Goal: Task Accomplishment & Management: Manage account settings

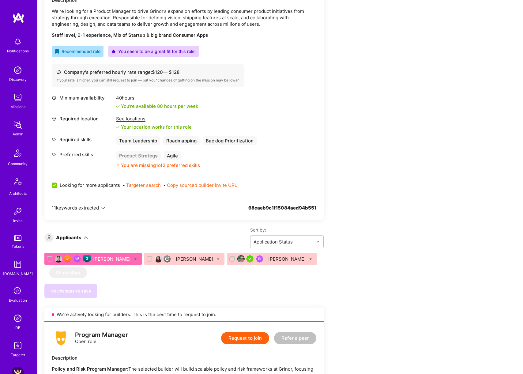
scroll to position [286, 0]
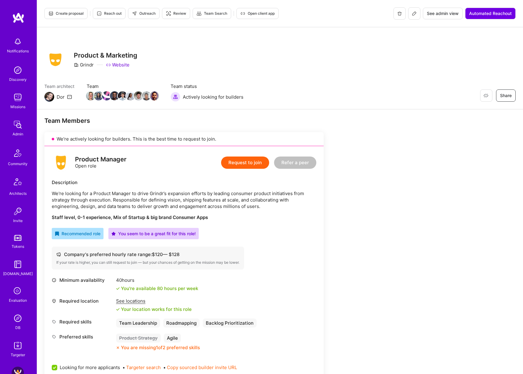
click at [414, 13] on icon at bounding box center [413, 13] width 5 height 5
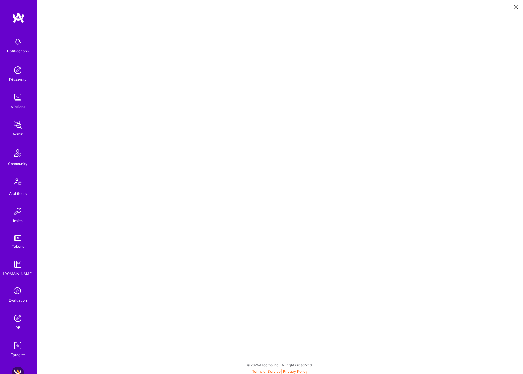
click at [514, 5] on icon at bounding box center [516, 7] width 4 height 4
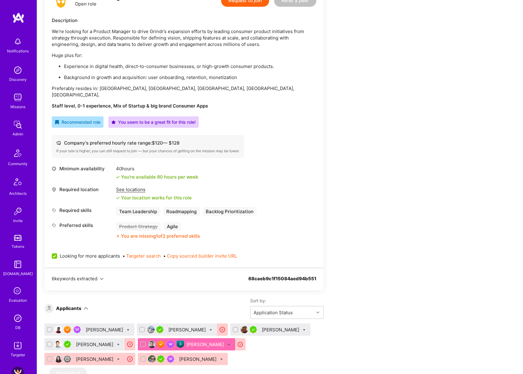
scroll to position [199, 0]
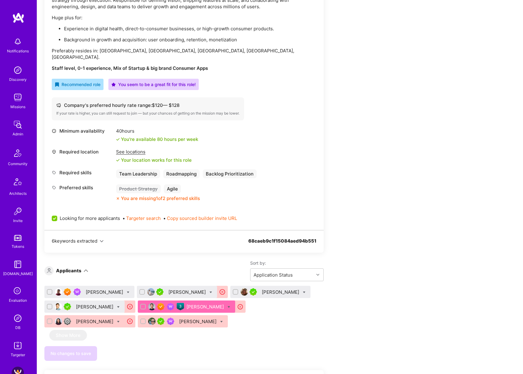
click at [49, 304] on input "checkbox" at bounding box center [50, 306] width 4 height 4
checkbox input "true"
click at [140, 290] on input "checkbox" at bounding box center [142, 292] width 4 height 4
checkbox input "true"
click at [120, 305] on icon at bounding box center [118, 306] width 3 height 3
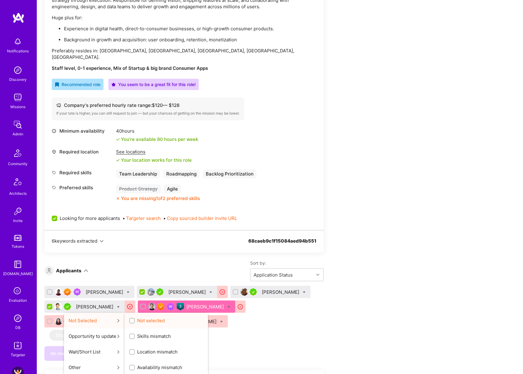
click at [135, 318] on input "Not selected" at bounding box center [132, 320] width 4 height 4
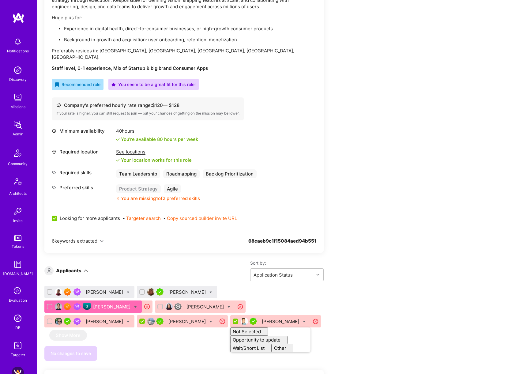
checkbox input "false"
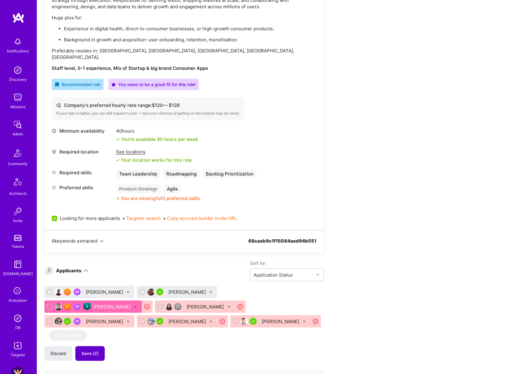
click at [96, 350] on span "Save (2)" at bounding box center [89, 353] width 17 height 6
click at [175, 289] on div "Ivana Nikolau" at bounding box center [187, 292] width 39 height 6
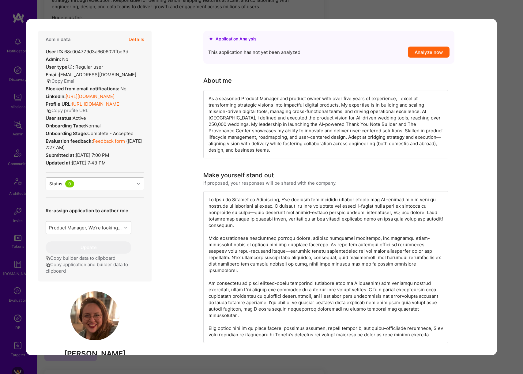
scroll to position [138, 0]
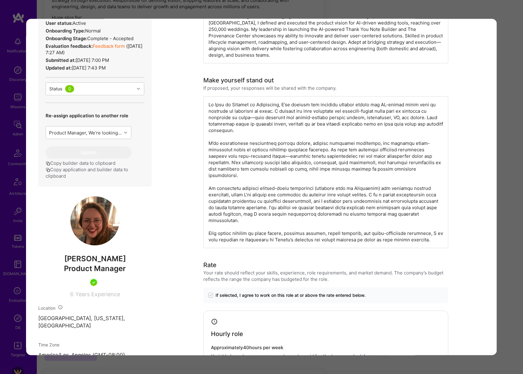
click at [513, 180] on div "Application 2 of 7 Evaluation scores Expertise level Very good Interpersonal sk…" at bounding box center [261, 187] width 523 height 374
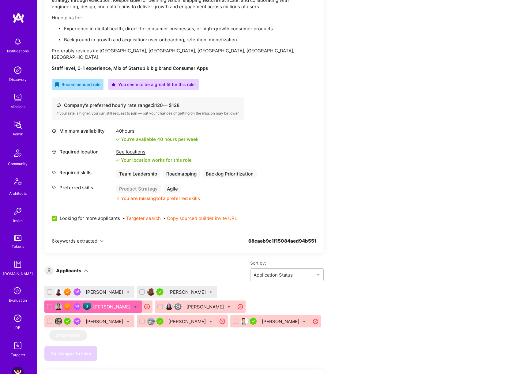
click at [93, 289] on div "Winson Wong" at bounding box center [105, 292] width 39 height 6
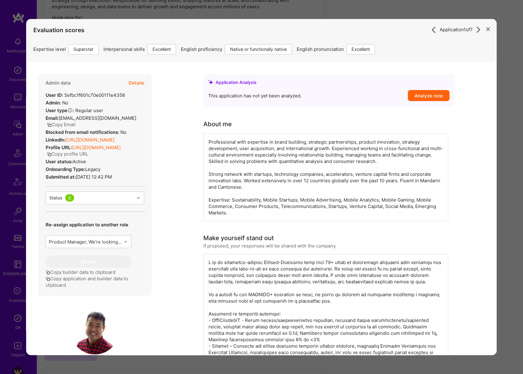
click at [114, 136] on link "https://linkedin.com/in/winsonwong" at bounding box center [89, 139] width 49 height 6
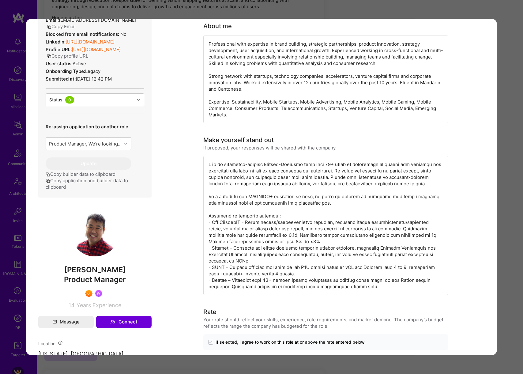
scroll to position [131, 0]
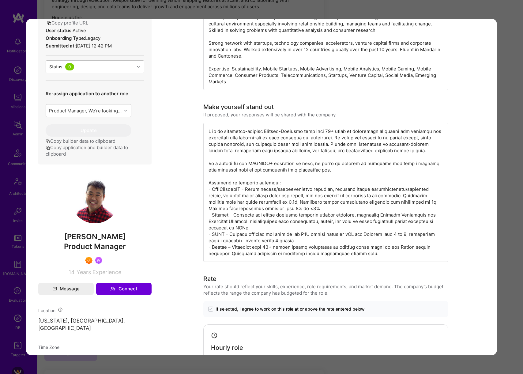
click at [514, 162] on div "Application 1 of 7 Evaluation scores Expertise level Superstar Interpersonal sk…" at bounding box center [261, 187] width 523 height 374
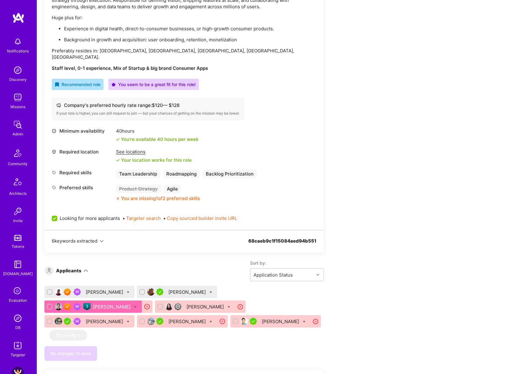
click at [127, 291] on icon at bounding box center [128, 292] width 3 height 3
checkbox input "true"
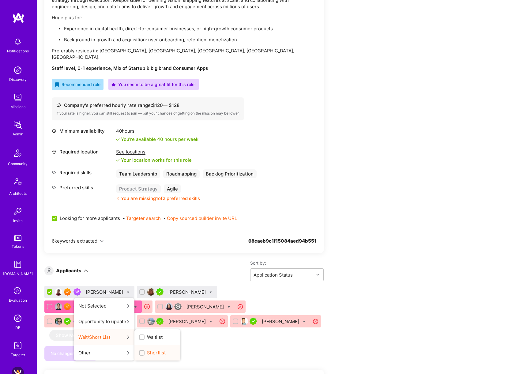
click at [147, 349] on span "Shortlist" at bounding box center [156, 352] width 19 height 6
click at [142, 351] on input "Shortlist" at bounding box center [142, 353] width 4 height 4
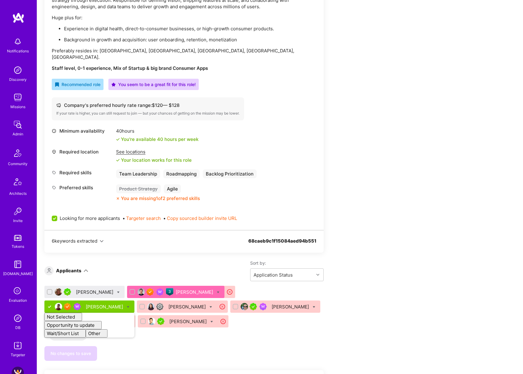
checkbox input "false"
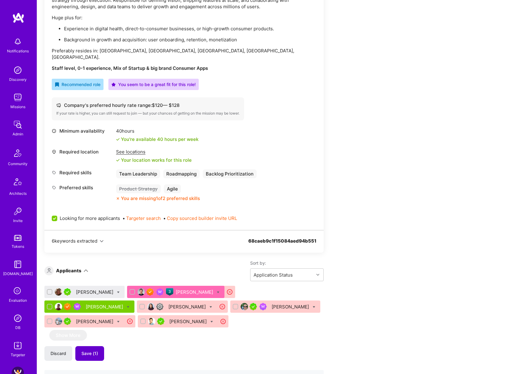
click at [92, 350] on span "Save (1)" at bounding box center [89, 353] width 17 height 6
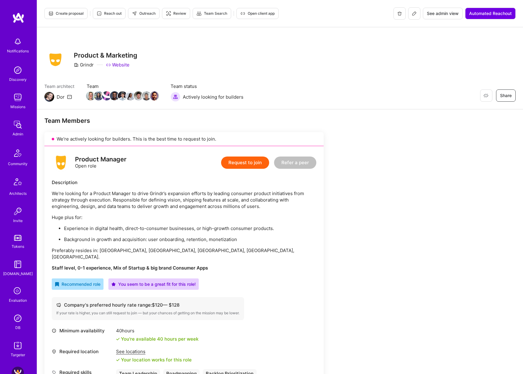
click at [138, 13] on span "Outreach" at bounding box center [144, 14] width 24 height 6
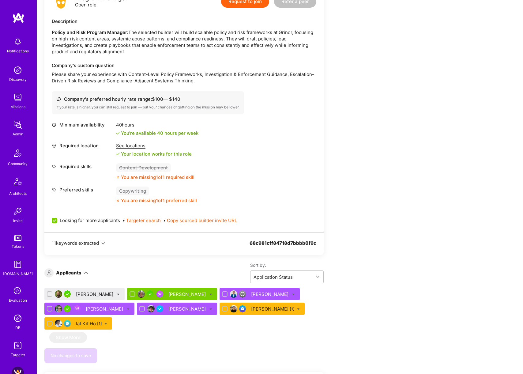
scroll to position [599, 0]
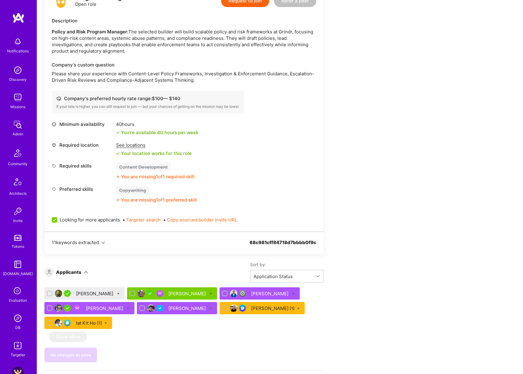
click at [262, 305] on div "Bryce Romney [1]" at bounding box center [272, 308] width 43 height 6
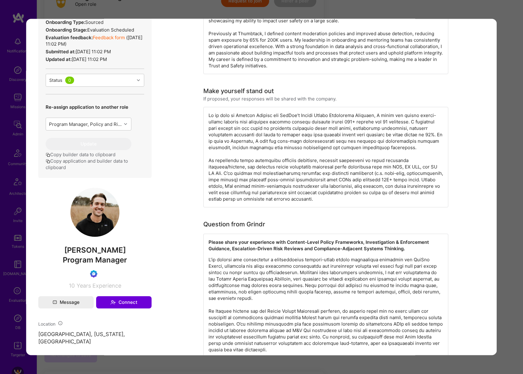
scroll to position [112, 0]
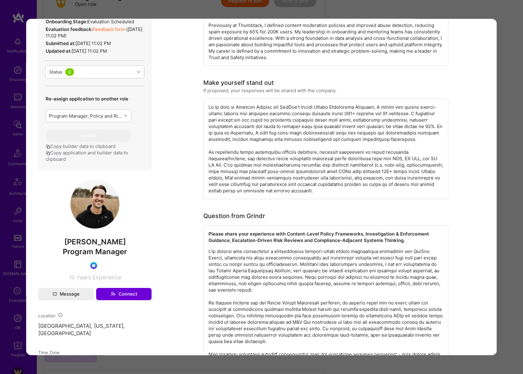
click at [97, 246] on span "Bryce Romney" at bounding box center [94, 241] width 113 height 9
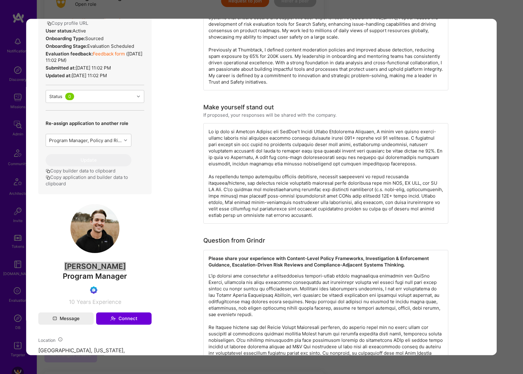
scroll to position [99, 0]
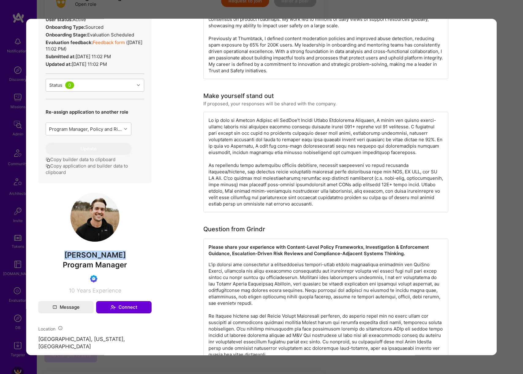
click at [507, 209] on div "Application 6 of 7 Admin data Details User ID: 68cc50a0ce77db32a33c808c Admin: …" at bounding box center [261, 187] width 523 height 374
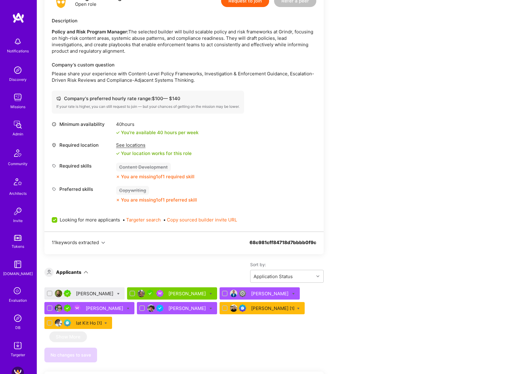
click at [93, 319] on div "Iat Kit Ho [1]" at bounding box center [89, 322] width 26 height 6
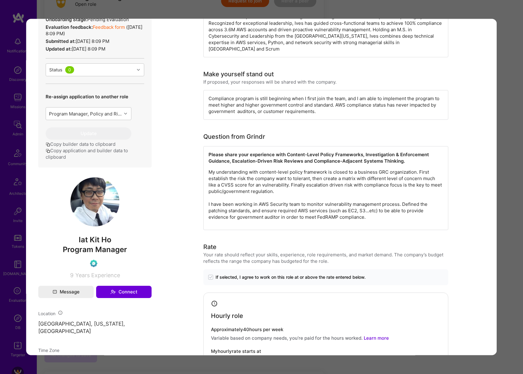
scroll to position [120, 0]
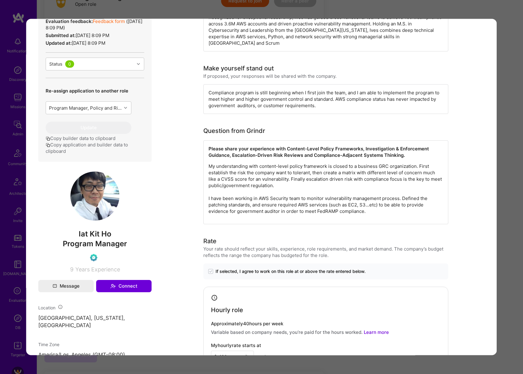
click at [95, 233] on span "Iat Kit Ho" at bounding box center [94, 233] width 113 height 9
copy span "Iat Kit Ho"
click at [504, 208] on div "Application 7 of 7 Admin data Details User ID: 68cc96ccce77db550e3c812e Admin: …" at bounding box center [261, 187] width 523 height 374
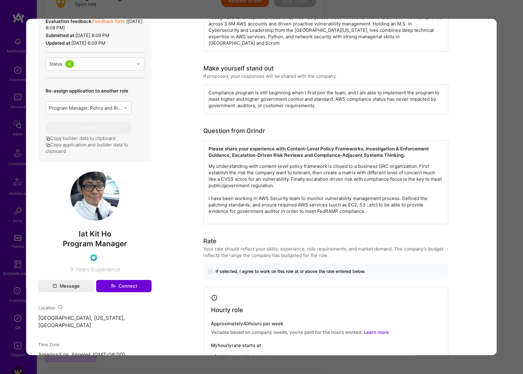
click at [504, 208] on div "Application 7 of 7 Admin data Details User ID: 68cc96ccce77db550e3c812e Admin: …" at bounding box center [261, 187] width 523 height 374
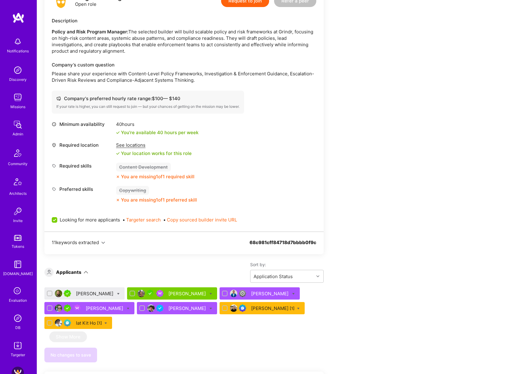
click at [117, 292] on icon at bounding box center [118, 293] width 3 height 3
checkbox input "true"
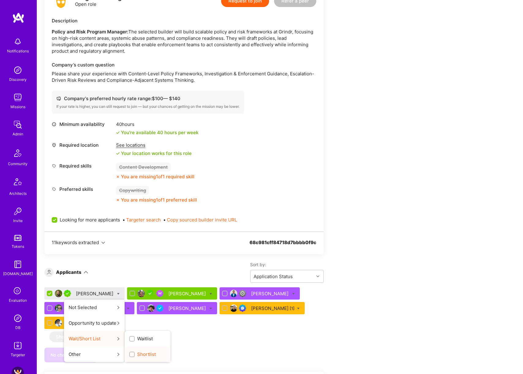
click at [137, 351] on span "Shortlist" at bounding box center [146, 354] width 19 height 6
click at [134, 352] on input "Shortlist" at bounding box center [132, 354] width 4 height 4
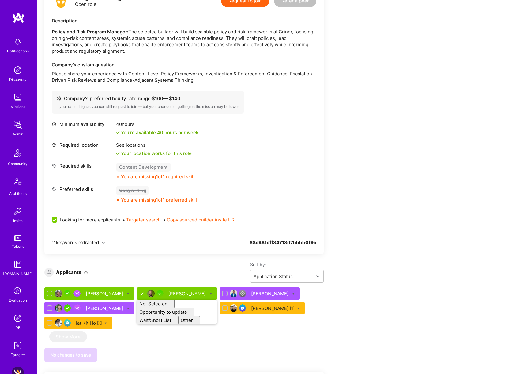
checkbox input "false"
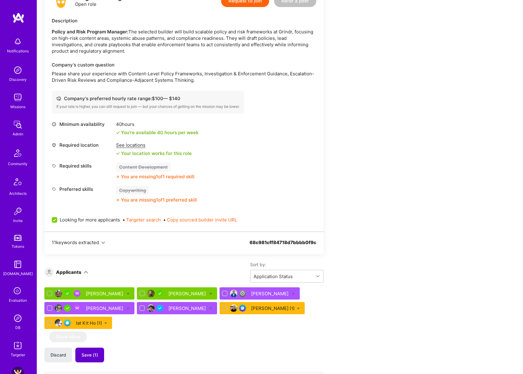
click at [88, 352] on span "Save (1)" at bounding box center [89, 355] width 17 height 6
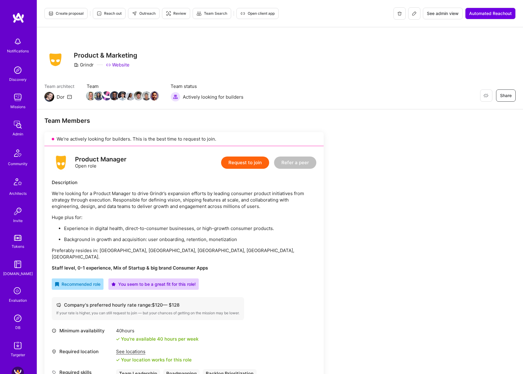
click at [70, 15] on span "Create proposal" at bounding box center [65, 14] width 35 height 6
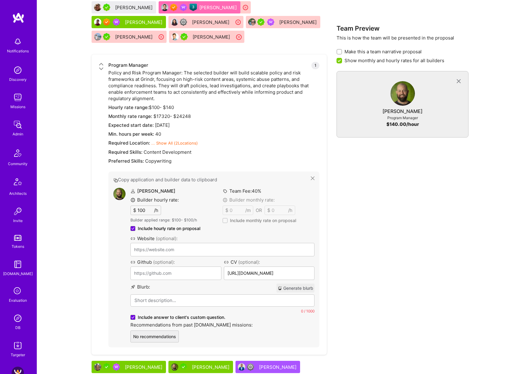
scroll to position [485, 0]
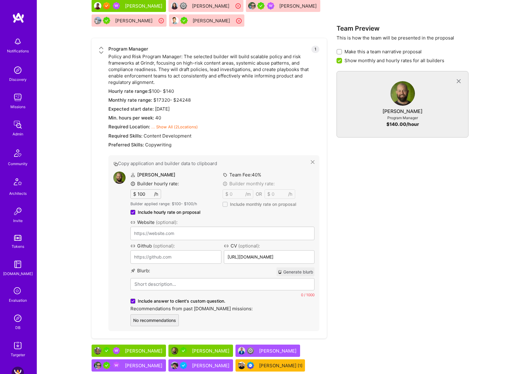
click at [295, 267] on button "Generate blurb" at bounding box center [295, 271] width 38 height 9
click at [142, 189] on input "100" at bounding box center [145, 193] width 18 height 9
type input "120"
click at [185, 281] on p "Ryan Bentley is an expert in developing and enforcing content policy frameworks…" at bounding box center [222, 284] width 176 height 6
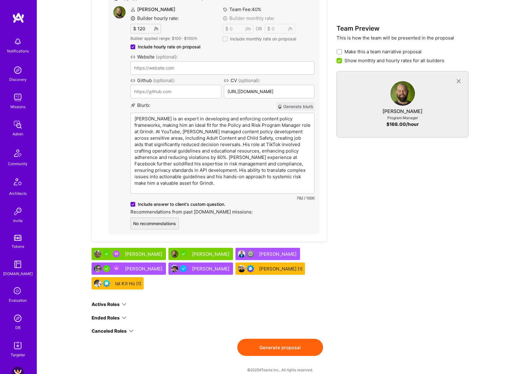
scroll to position [582, 0]
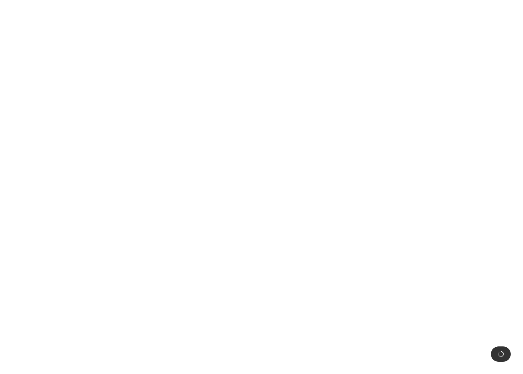
scroll to position [0, 0]
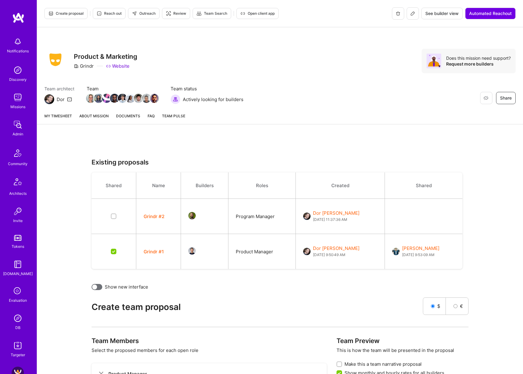
click at [88, 114] on link "About Mission" at bounding box center [93, 118] width 29 height 11
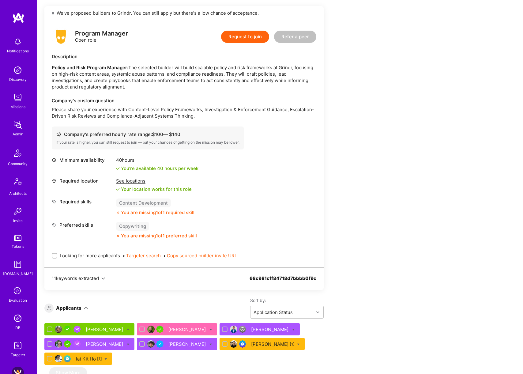
scroll to position [594, 0]
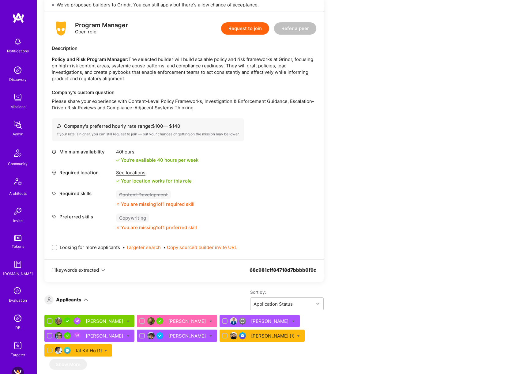
click at [81, 244] on span "Looking for more applicants" at bounding box center [90, 247] width 60 height 6
click at [57, 245] on input "Looking for more applicants" at bounding box center [55, 247] width 4 height 4
checkbox input "true"
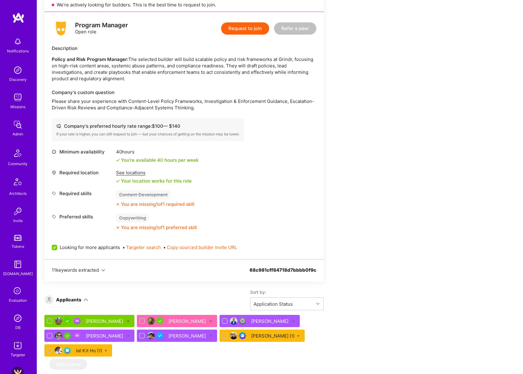
click at [168, 318] on div "Ryan Bentley" at bounding box center [187, 321] width 39 height 6
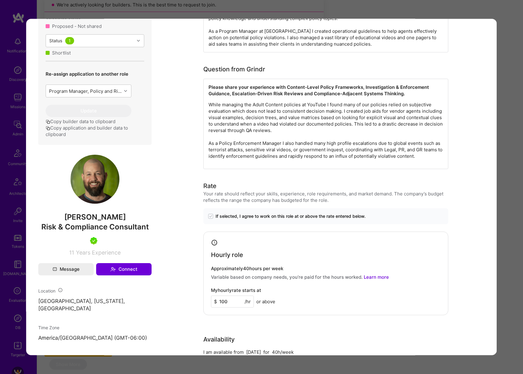
scroll to position [289, 0]
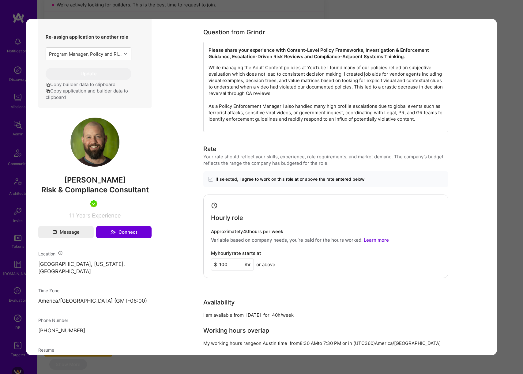
click at [217, 254] on h4 "My hourly rate starts at" at bounding box center [236, 253] width 50 height 6
copy h4 "My hourly rate starts at"
click at [502, 132] on div "Application 2 of 7 Evaluation scores Expertise level Very good Interpersonal sk…" at bounding box center [261, 187] width 523 height 374
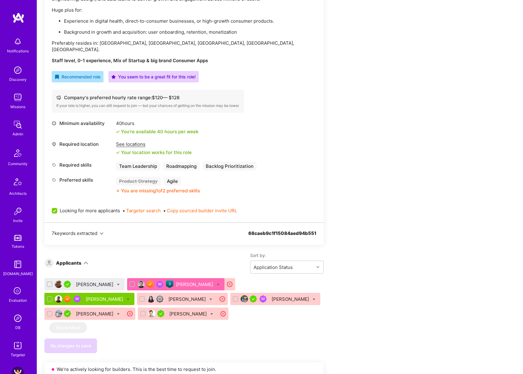
scroll to position [208, 0]
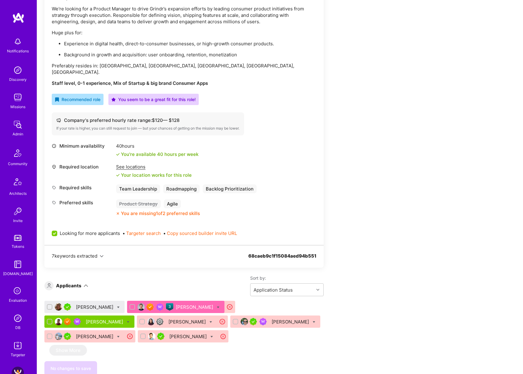
click at [93, 303] on div "Ivana Nikolau" at bounding box center [95, 306] width 39 height 6
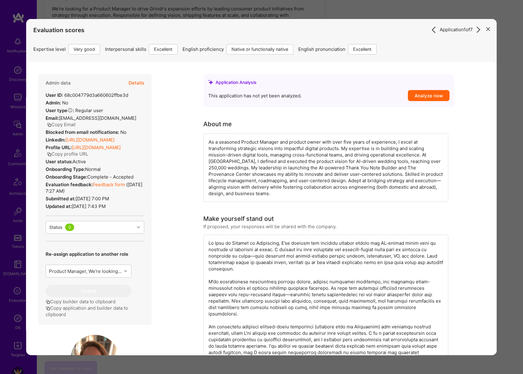
click at [114, 141] on link "https://linkedin.com/in/inikolau" at bounding box center [89, 139] width 49 height 6
click at [331, 12] on div "Application 1 of 7 Evaluation scores Expertise level Very good Interpersonal sk…" at bounding box center [261, 187] width 523 height 374
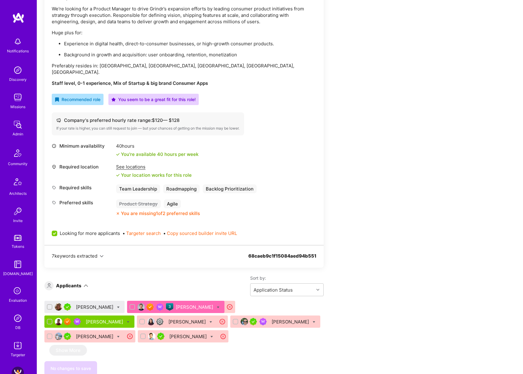
click at [117, 306] on icon at bounding box center [118, 307] width 3 height 3
checkbox input "true"
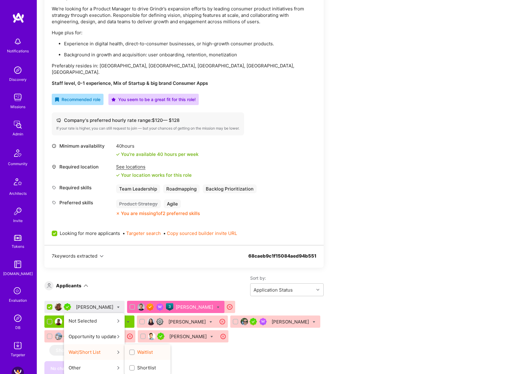
click at [130, 350] on input "Waitlist" at bounding box center [132, 352] width 4 height 4
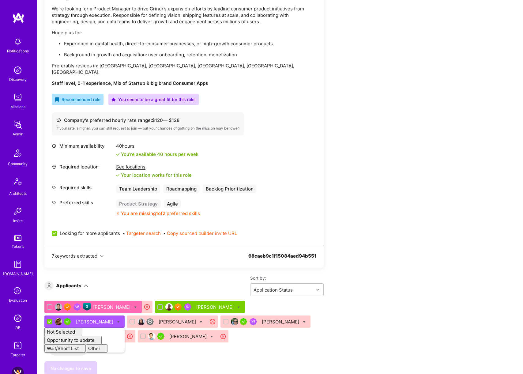
checkbox input "false"
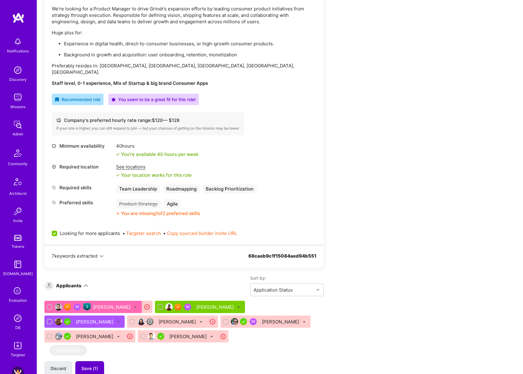
click at [100, 361] on button "Save (1)" at bounding box center [89, 368] width 29 height 15
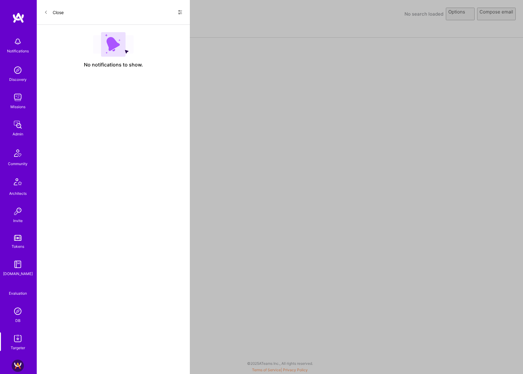
select select "rich-reachout"
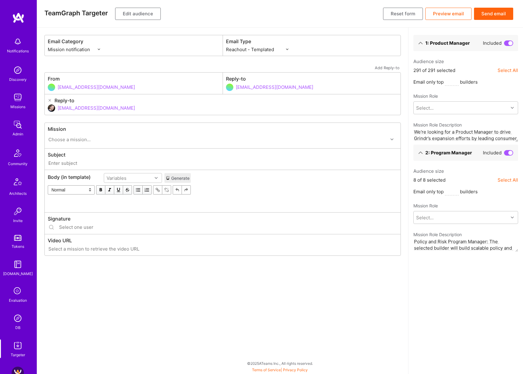
click at [138, 15] on button "Edit audience" at bounding box center [138, 14] width 46 height 12
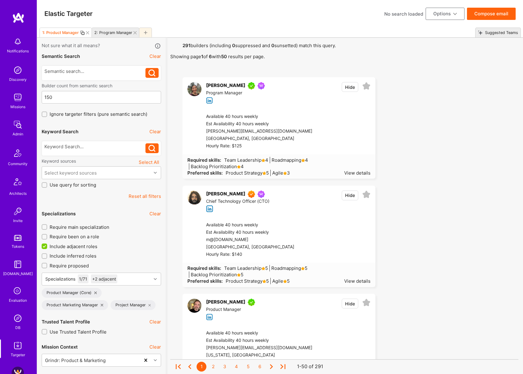
click at [101, 305] on icon at bounding box center [102, 304] width 2 height 2
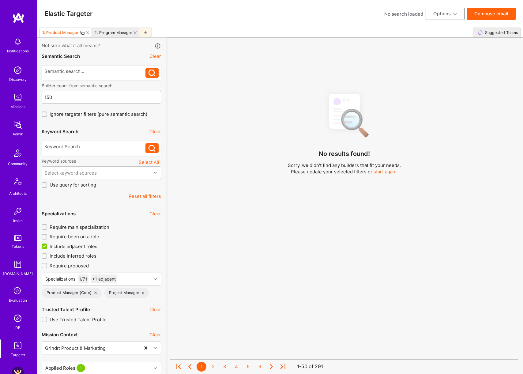
click at [143, 291] on icon at bounding box center [143, 292] width 2 height 2
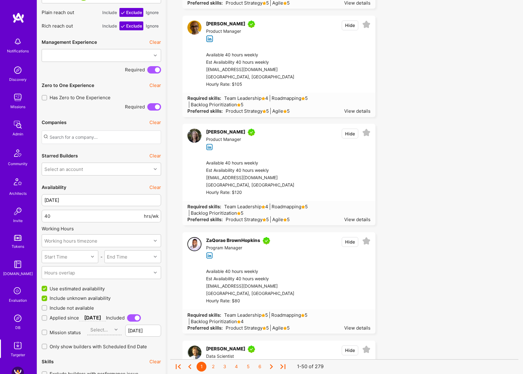
scroll to position [497, 0]
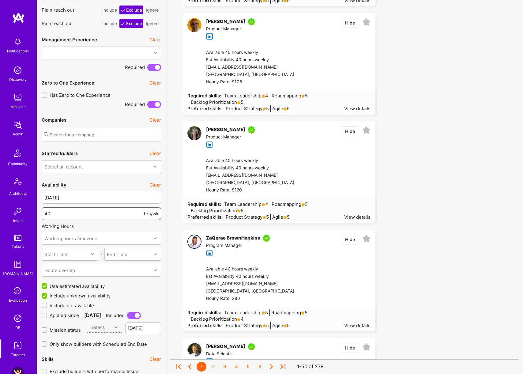
click at [116, 215] on input "40" at bounding box center [93, 214] width 98 height 16
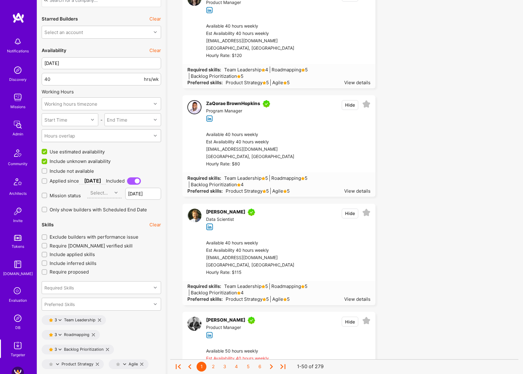
scroll to position [691, 0]
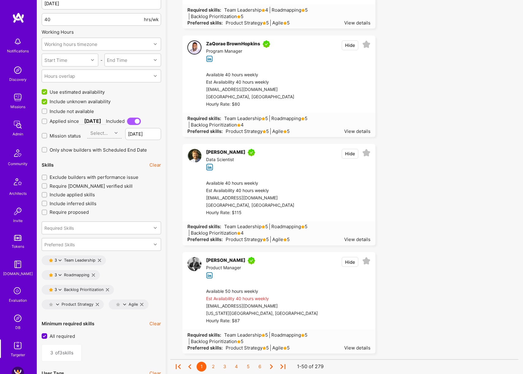
click at [151, 164] on button "Clear" at bounding box center [155, 165] width 12 height 6
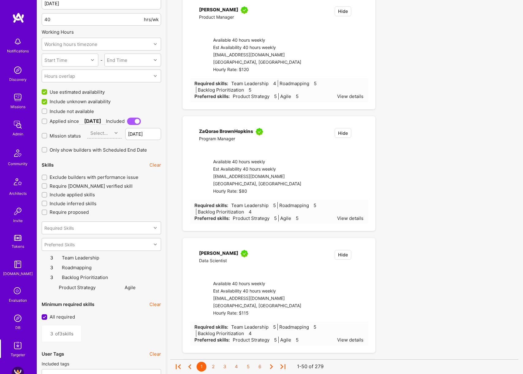
type input "0"
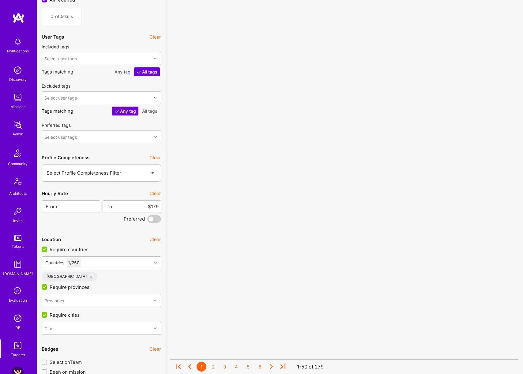
scroll to position [976, 0]
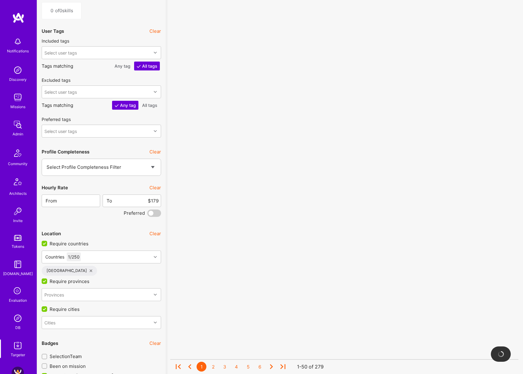
click at [154, 188] on button "Clear" at bounding box center [155, 187] width 12 height 6
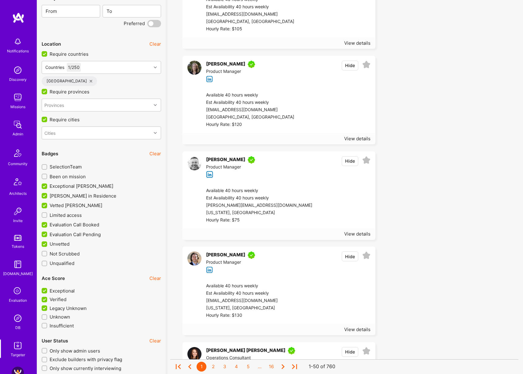
scroll to position [1174, 0]
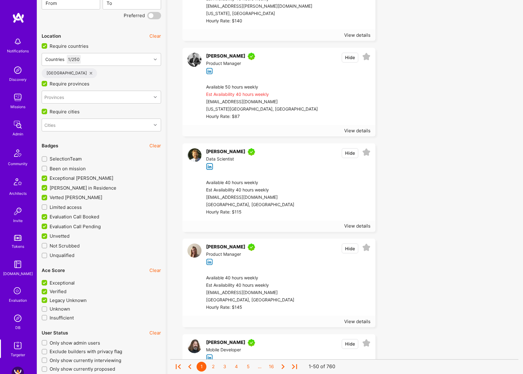
click at [61, 236] on span "Unvetted" at bounding box center [60, 236] width 20 height 6
click at [48, 236] on input "Unvetted" at bounding box center [45, 236] width 6 height 6
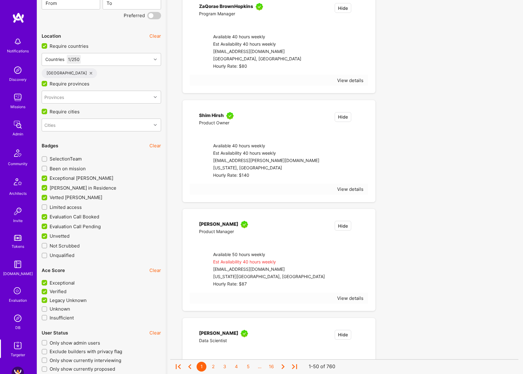
checkbox input "false"
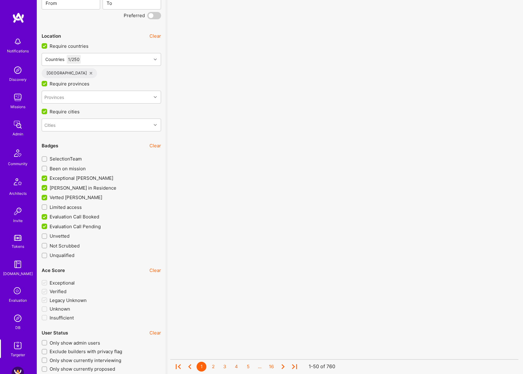
scroll to position [0, 0]
click at [67, 225] on span "Evaluation Call Pending" at bounding box center [75, 226] width 51 height 6
click at [48, 225] on input "Evaluation Call Pending" at bounding box center [45, 227] width 6 height 6
checkbox input "false"
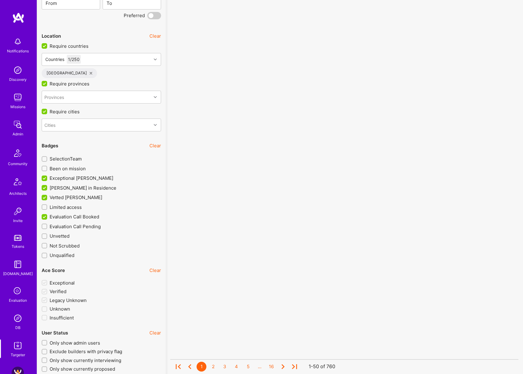
click at [69, 216] on span "Evaluation Call Booked" at bounding box center [75, 216] width 50 height 6
click at [48, 216] on input "Evaluation Call Booked" at bounding box center [45, 217] width 6 height 6
checkbox input "false"
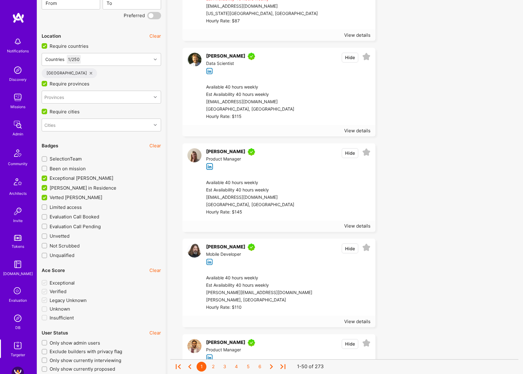
click at [74, 197] on span "Vetted A.Teamer" at bounding box center [76, 197] width 53 height 6
click at [48, 197] on input "Vetted A.Teamer" at bounding box center [45, 198] width 6 height 6
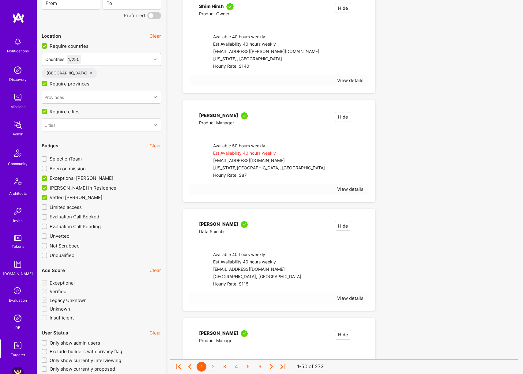
checkbox input "false"
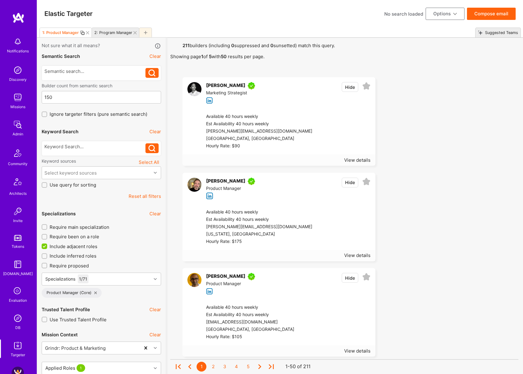
click at [135, 33] on icon at bounding box center [134, 32] width 3 height 3
click at [495, 11] on button "Compose email" at bounding box center [491, 14] width 49 height 12
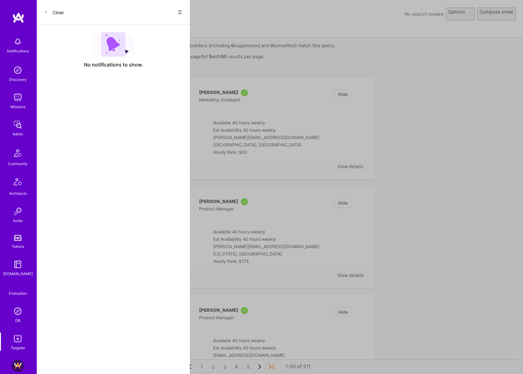
select select "rich-reachout"
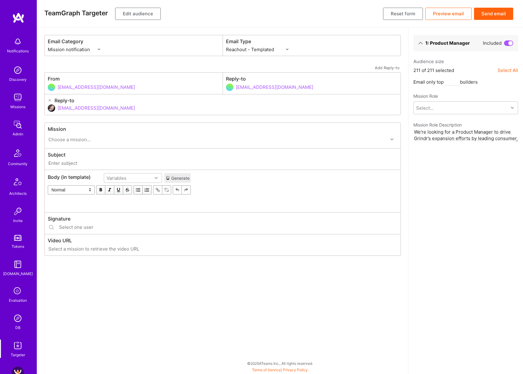
type input "A.Team // Grindr: Product & Marketing"
type input "dor@a.team"
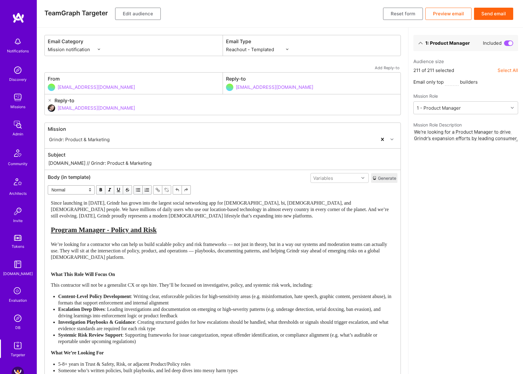
drag, startPoint x: 72, startPoint y: 164, endPoint x: 152, endPoint y: 162, distance: 80.8
click at [152, 162] on input "A.Team // Grindr: Product & Marketing" at bounding box center [222, 162] width 349 height 7
paste input "A.Team // Grindr: Product Manager"
paste input "text"
click at [87, 163] on input "A.Team // Grindr: Product Manager" at bounding box center [222, 162] width 349 height 7
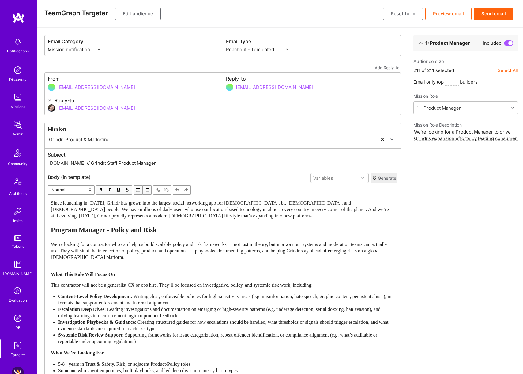
type input "A.Team // Grindr: Staff Product Manager"
click at [206, 248] on span "We’re looking for a contractor who can help us build scalable policy and risk f…" at bounding box center [219, 250] width 337 height 18
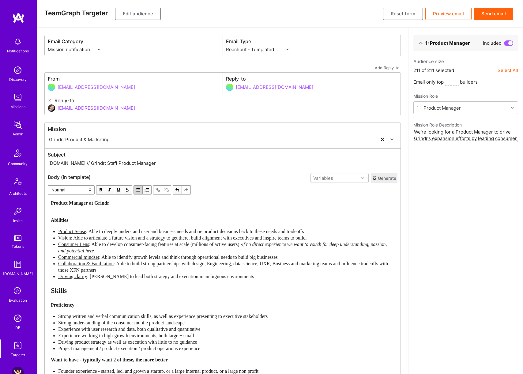
click at [260, 53] on div "Email Type Custom - Templated Custom - Plain Reachout - Templated Reachout - Te…" at bounding box center [312, 45] width 178 height 20
click at [260, 50] on select "Custom - Templated Custom - Plain Reachout - Templated Reachout - Templated (v2…" at bounding box center [257, 49] width 62 height 6
select select "rich-reachout-v2"
click at [226, 46] on select "Custom - Templated Custom - Plain Reachout - Templated Reachout - Templated (v2…" at bounding box center [257, 49] width 62 height 6
click at [140, 160] on input "A.Team // Grindr: Staff Product Manager" at bounding box center [222, 162] width 349 height 7
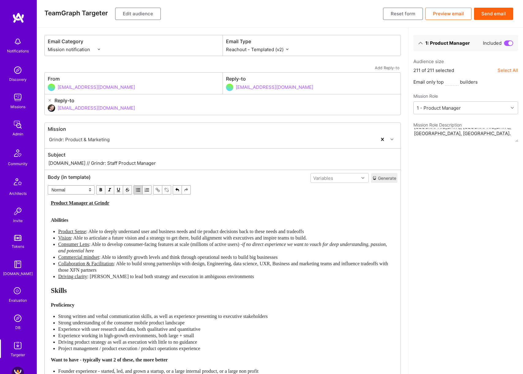
scroll to position [186, 0]
type input "A.Team // Grindr: Staff Product Manager"
click at [491, 13] on button "Send email" at bounding box center [493, 14] width 39 height 12
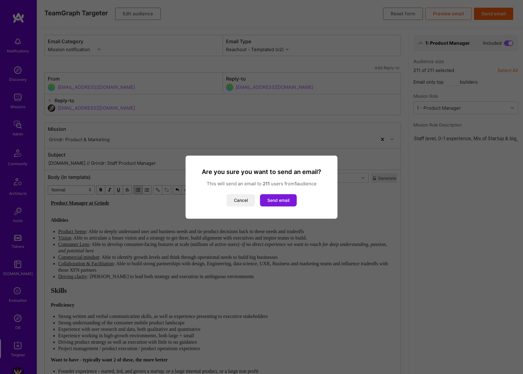
click at [280, 201] on button "Send email" at bounding box center [278, 200] width 37 height 12
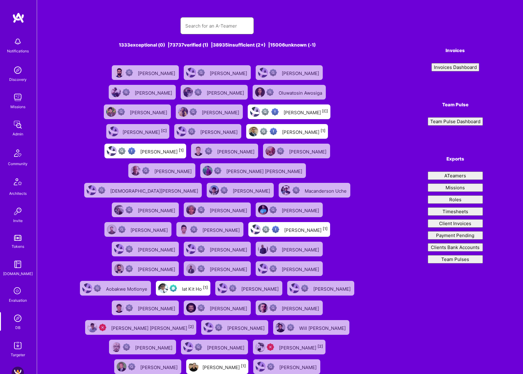
click at [222, 23] on input "text" at bounding box center [217, 26] width 64 height 16
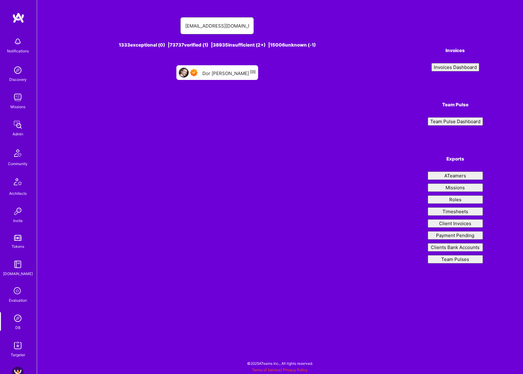
type input "dorgroner@gmail.com"
click at [226, 75] on div "Dor Groner [0]" at bounding box center [228, 73] width 53 height 8
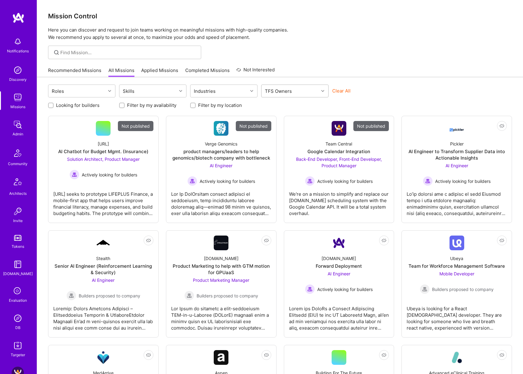
click at [317, 90] on div "TFS Owners" at bounding box center [289, 91] width 57 height 12
click at [291, 116] on div "Dor [PERSON_NAME]" at bounding box center [295, 117] width 60 height 6
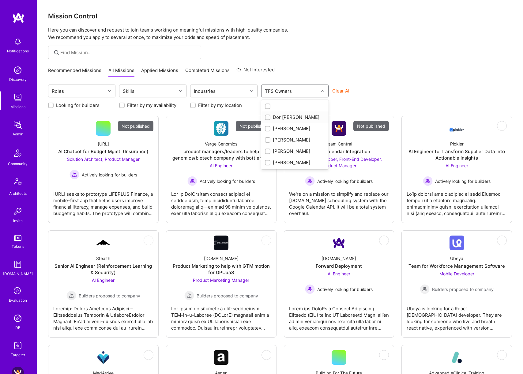
checkbox input "true"
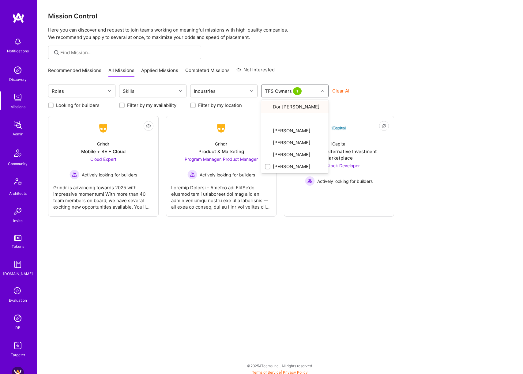
click at [390, 68] on div "Recommended Missions All Missions Applied Missions Completed Missions Not Inter…" at bounding box center [280, 70] width 464 height 13
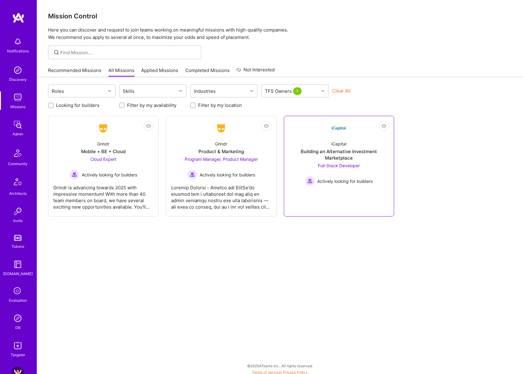
click at [311, 143] on div "iCapital Building an Alternative Investment Marketplace Full-Stack Developer Ac…" at bounding box center [339, 161] width 100 height 50
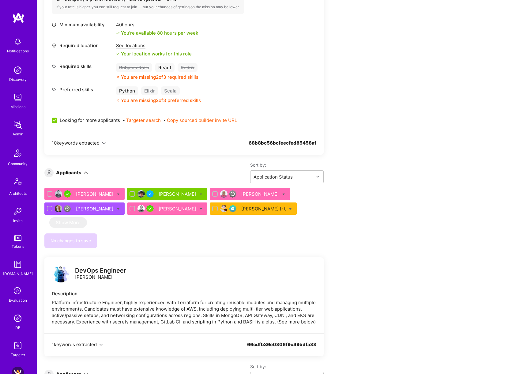
scroll to position [236, 0]
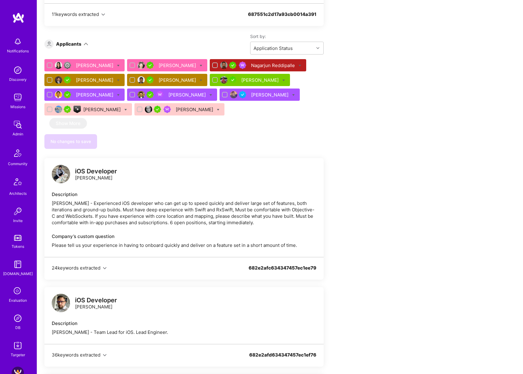
scroll to position [358, 0]
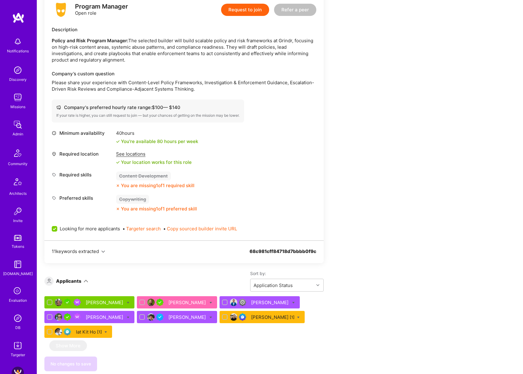
scroll to position [622, 0]
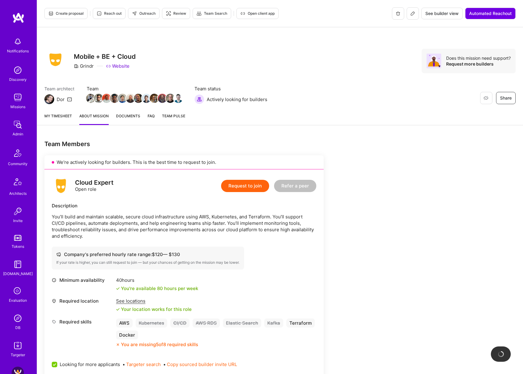
scroll to position [218, 0]
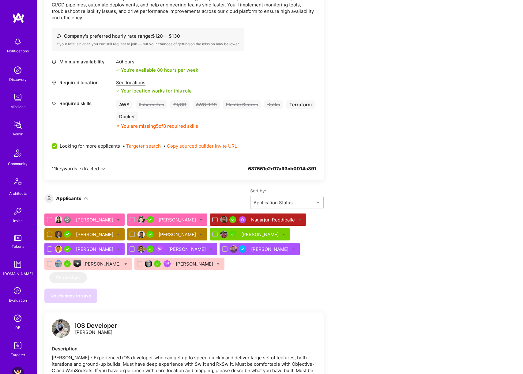
click at [50, 232] on input "checkbox" at bounding box center [50, 234] width 4 height 4
checkbox input "true"
click at [131, 232] on input "checkbox" at bounding box center [133, 234] width 4 height 4
checkbox input "true"
click at [117, 233] on icon at bounding box center [118, 234] width 3 height 3
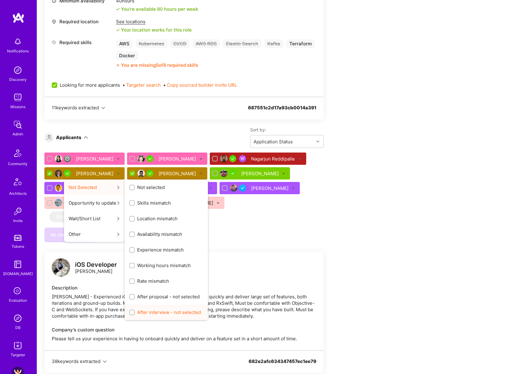
scroll to position [284, 0]
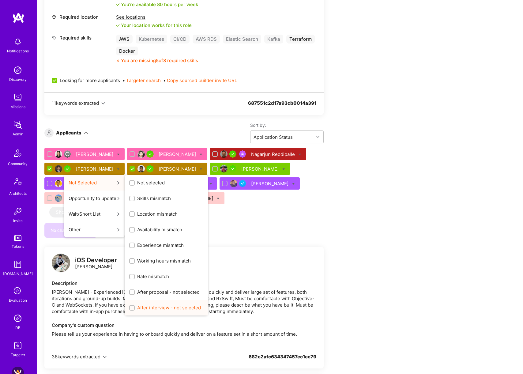
click at [157, 304] on span "After interview - not selected" at bounding box center [169, 307] width 64 height 6
click at [135, 306] on input "After interview - not selected" at bounding box center [132, 308] width 4 height 4
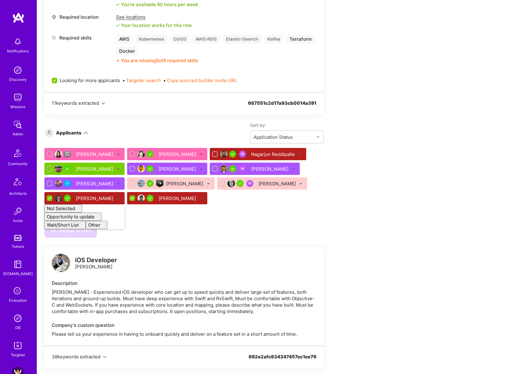
checkbox input "false"
click at [290, 223] on div "No changes to save" at bounding box center [183, 230] width 279 height 15
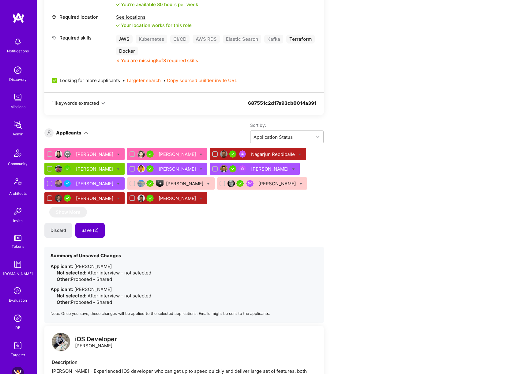
click at [96, 227] on span "Save (2)" at bounding box center [89, 230] width 17 height 6
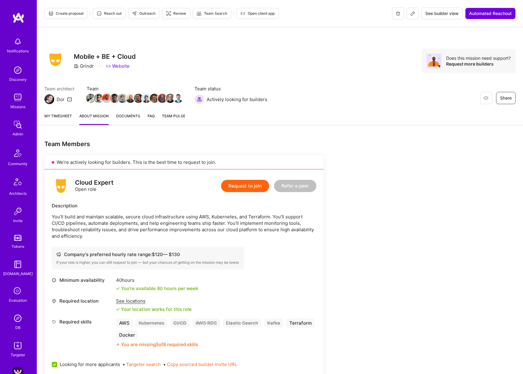
click at [79, 14] on span "Create proposal" at bounding box center [65, 14] width 35 height 6
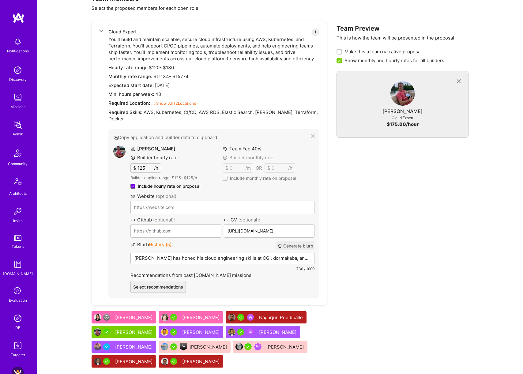
scroll to position [384, 0]
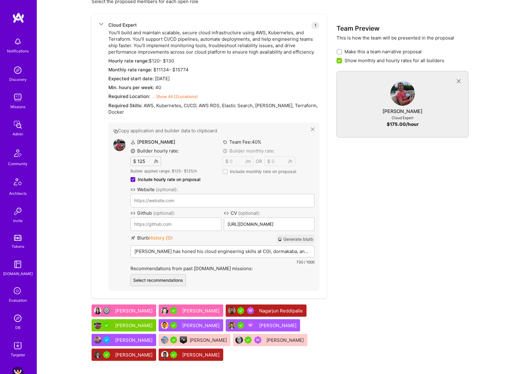
click at [302, 234] on button "Generate blurb" at bounding box center [295, 238] width 38 height 9
click at [207, 249] on div "[PERSON_NAME] is a dynamic Cloud Expert with a proven track record in building …" at bounding box center [222, 260] width 183 height 31
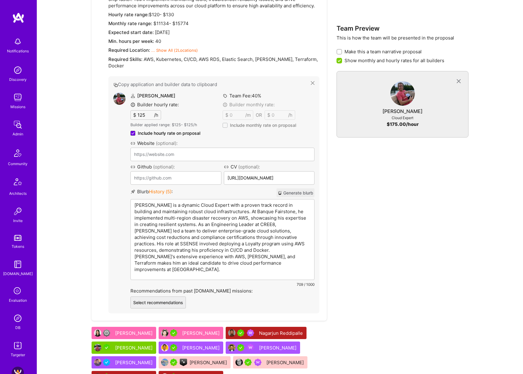
scroll to position [446, 0]
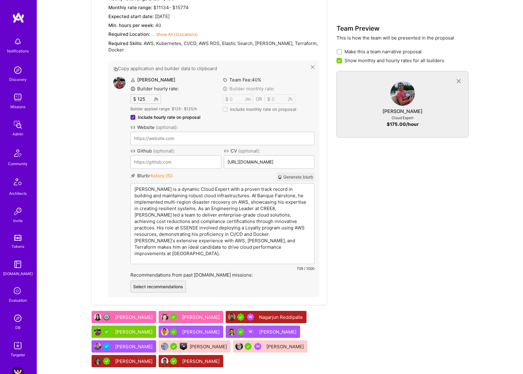
click at [115, 78] on img at bounding box center [119, 82] width 12 height 12
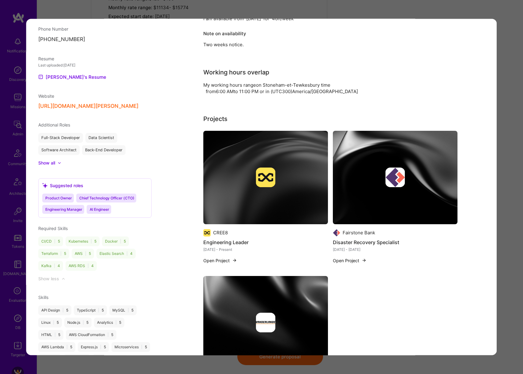
scroll to position [530, 0]
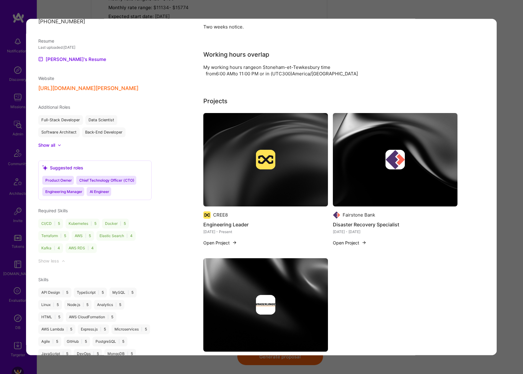
click at [505, 177] on div "Evaluation scores Expertise level Very good Interpersonal skills Excellent Engl…" at bounding box center [261, 187] width 523 height 374
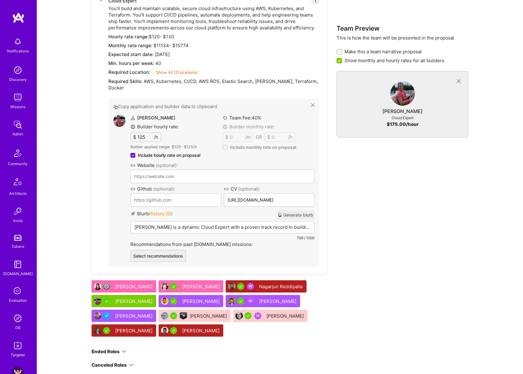
scroll to position [455, 0]
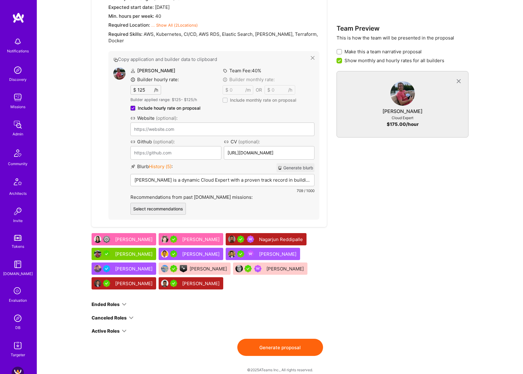
click at [285, 341] on button "Generate proposal" at bounding box center [280, 346] width 86 height 17
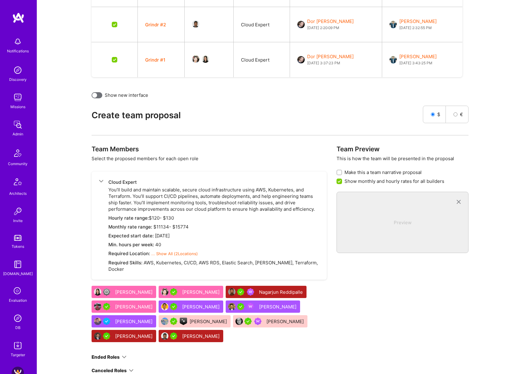
scroll to position [0, 0]
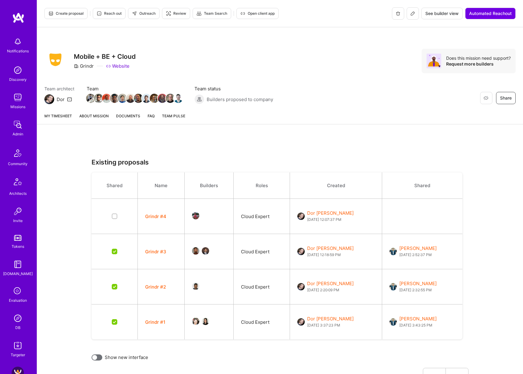
click at [85, 115] on link "About Mission" at bounding box center [93, 118] width 29 height 11
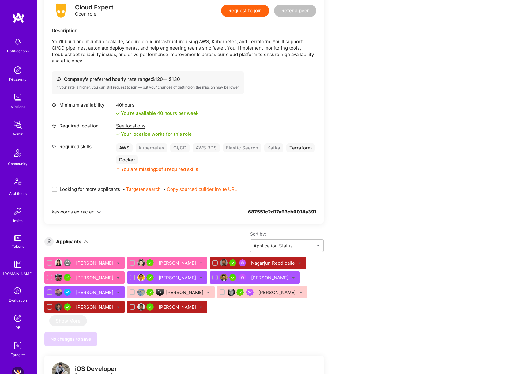
scroll to position [216, 0]
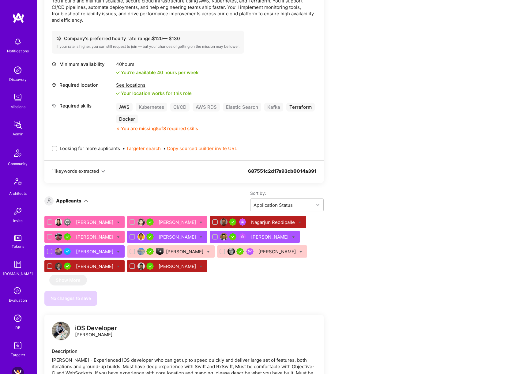
click at [78, 145] on span "Looking for more applicants" at bounding box center [90, 148] width 60 height 6
click at [57, 147] on input "Looking for more applicants" at bounding box center [55, 149] width 4 height 4
checkbox input "true"
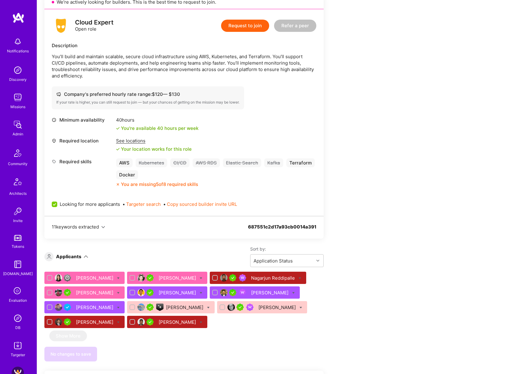
scroll to position [150, 0]
